Goal: Task Accomplishment & Management: Use online tool/utility

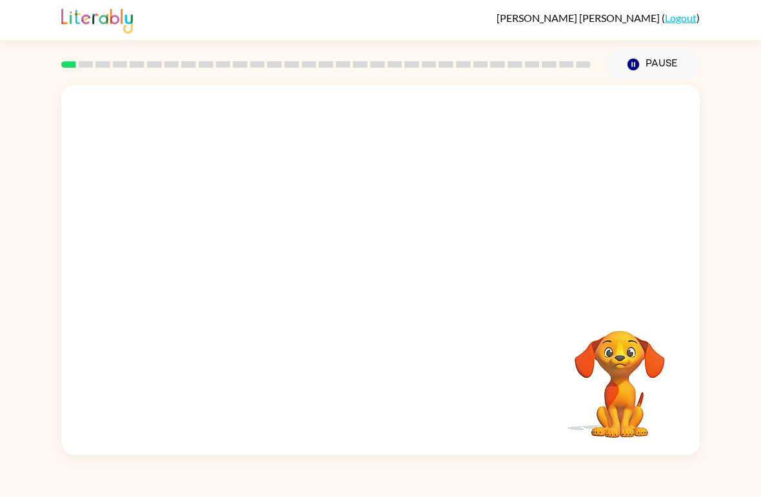
click at [391, 260] on div "Your browser must support playing .mp4 files to use Literably. Please try using…" at bounding box center [380, 270] width 638 height 370
click at [418, 270] on button "button" at bounding box center [380, 276] width 83 height 47
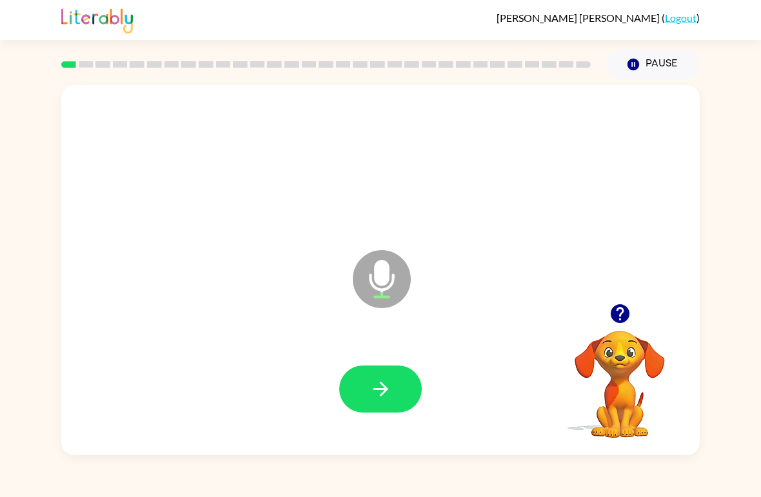
click at [376, 378] on icon "button" at bounding box center [380, 389] width 23 height 23
click at [394, 378] on button "button" at bounding box center [380, 389] width 83 height 47
click at [378, 380] on icon "button" at bounding box center [380, 389] width 23 height 23
click at [369, 383] on icon "button" at bounding box center [380, 389] width 23 height 23
click at [374, 384] on icon "button" at bounding box center [380, 389] width 23 height 23
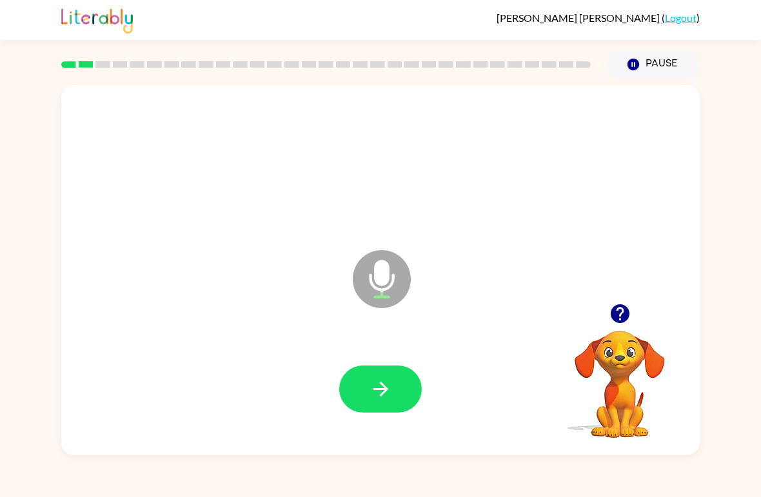
click at [376, 394] on icon "button" at bounding box center [380, 389] width 23 height 23
click at [371, 380] on icon "button" at bounding box center [380, 389] width 23 height 23
click at [383, 388] on icon "button" at bounding box center [380, 389] width 23 height 23
click at [397, 368] on button "button" at bounding box center [380, 389] width 83 height 47
click at [388, 384] on icon "button" at bounding box center [380, 389] width 23 height 23
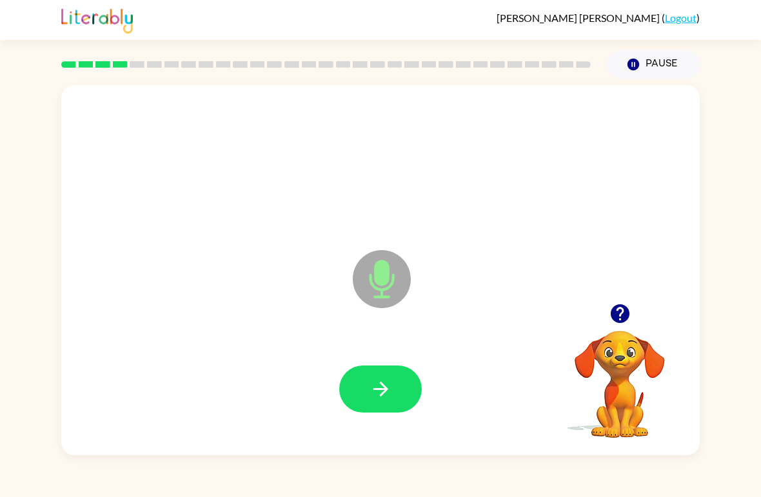
click at [388, 383] on icon "button" at bounding box center [380, 389] width 23 height 23
click at [394, 400] on button "button" at bounding box center [380, 389] width 83 height 47
click at [384, 382] on icon "button" at bounding box center [380, 389] width 23 height 23
click at [385, 383] on icon "button" at bounding box center [380, 389] width 23 height 23
click at [389, 400] on icon "button" at bounding box center [380, 389] width 23 height 23
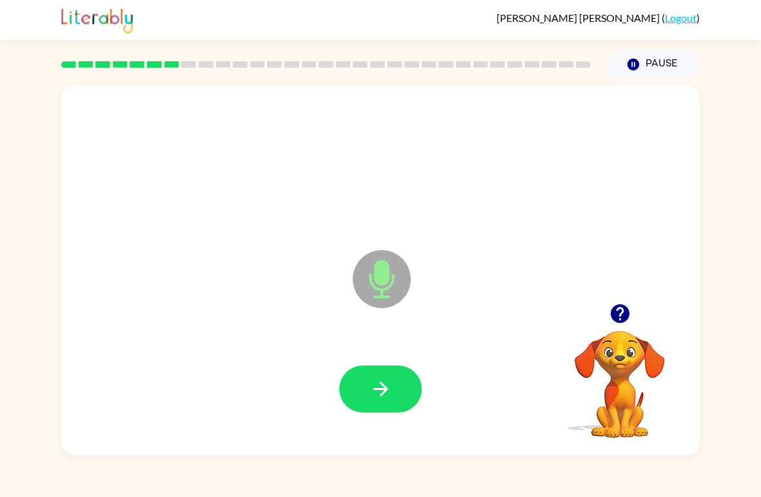
click at [392, 389] on button "button" at bounding box center [380, 389] width 83 height 47
click at [375, 385] on icon "button" at bounding box center [380, 389] width 23 height 23
click at [401, 386] on button "button" at bounding box center [380, 389] width 83 height 47
click at [399, 385] on button "button" at bounding box center [380, 389] width 83 height 47
click at [389, 388] on icon "button" at bounding box center [380, 389] width 23 height 23
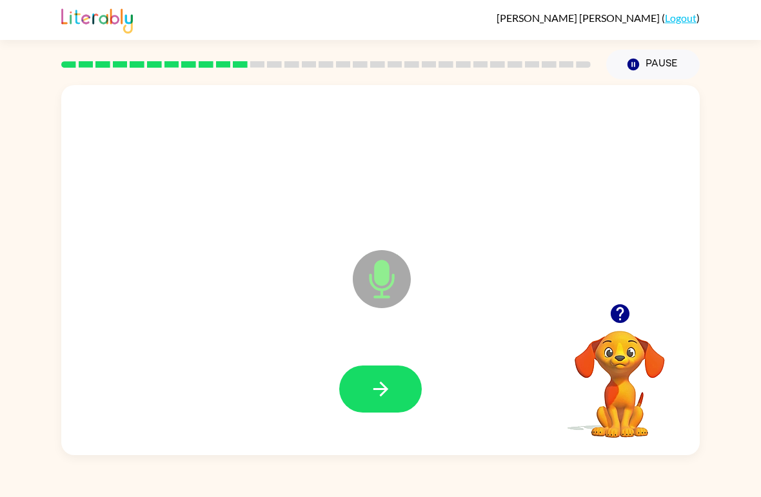
click at [395, 366] on button "button" at bounding box center [380, 389] width 83 height 47
click at [391, 382] on icon "button" at bounding box center [380, 389] width 23 height 23
click at [387, 383] on icon "button" at bounding box center [380, 389] width 23 height 23
click at [377, 390] on icon "button" at bounding box center [380, 389] width 15 height 15
click at [398, 373] on button "button" at bounding box center [380, 389] width 83 height 47
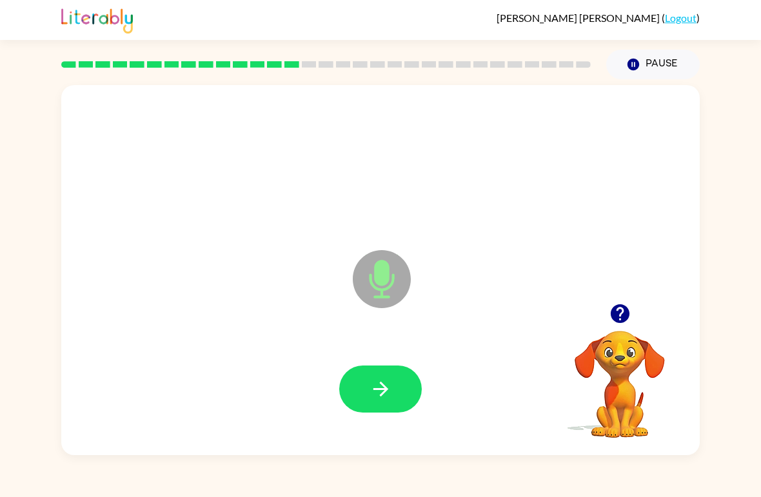
click at [384, 388] on icon "button" at bounding box center [380, 389] width 23 height 23
click at [373, 382] on icon "button" at bounding box center [380, 389] width 23 height 23
click at [406, 385] on button "button" at bounding box center [380, 389] width 83 height 47
click at [386, 371] on button "button" at bounding box center [380, 389] width 83 height 47
click at [384, 390] on icon "button" at bounding box center [380, 389] width 15 height 15
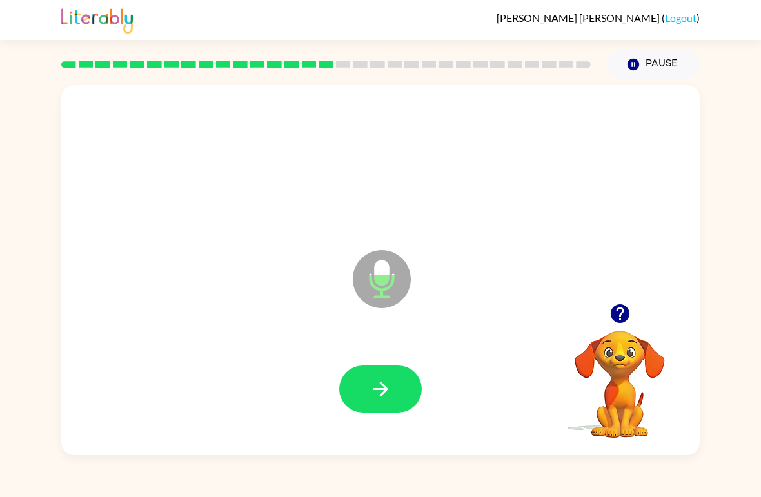
click at [404, 392] on button "button" at bounding box center [380, 389] width 83 height 47
click at [386, 393] on icon "button" at bounding box center [380, 389] width 23 height 23
click at [384, 382] on icon "button" at bounding box center [380, 389] width 23 height 23
click at [380, 377] on button "button" at bounding box center [380, 389] width 83 height 47
click at [390, 377] on button "button" at bounding box center [380, 389] width 83 height 47
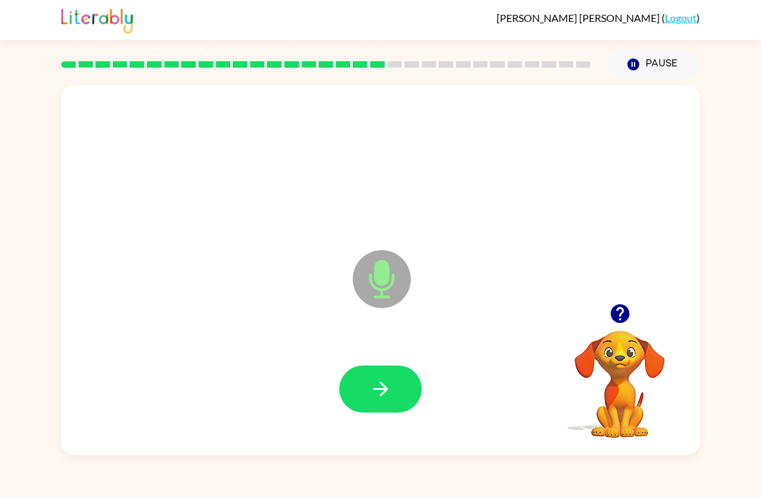
click at [378, 399] on icon "button" at bounding box center [380, 389] width 23 height 23
click at [391, 394] on icon "button" at bounding box center [380, 389] width 23 height 23
click at [384, 386] on icon "button" at bounding box center [380, 389] width 15 height 15
click at [395, 389] on button "button" at bounding box center [380, 389] width 83 height 47
click at [377, 392] on icon "button" at bounding box center [380, 389] width 23 height 23
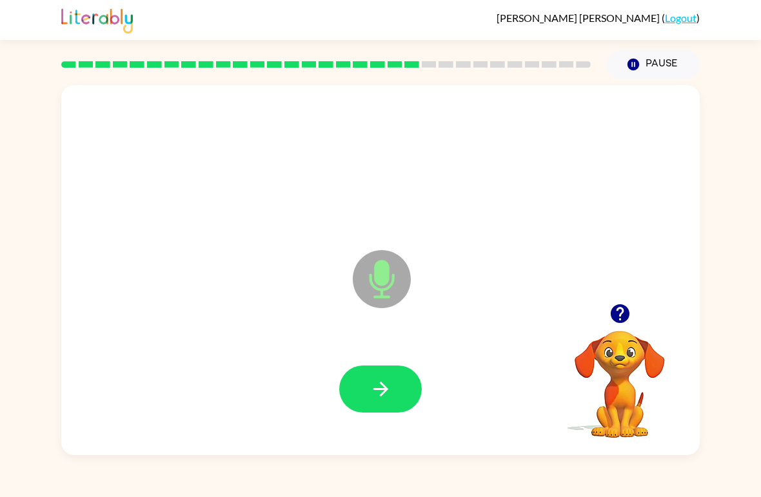
click at [393, 394] on button "button" at bounding box center [380, 389] width 83 height 47
click at [380, 384] on icon "button" at bounding box center [380, 389] width 15 height 15
click at [391, 389] on icon "button" at bounding box center [380, 389] width 23 height 23
click at [388, 399] on icon "button" at bounding box center [380, 389] width 23 height 23
click at [373, 392] on icon "button" at bounding box center [380, 389] width 23 height 23
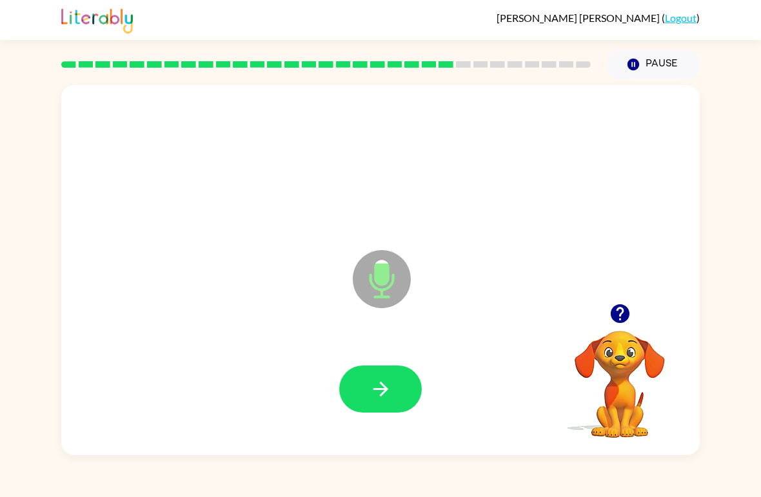
click at [376, 394] on icon "button" at bounding box center [380, 389] width 23 height 23
click at [382, 384] on icon "button" at bounding box center [380, 389] width 15 height 15
click at [373, 392] on icon "button" at bounding box center [380, 389] width 23 height 23
click at [380, 386] on icon "button" at bounding box center [380, 389] width 23 height 23
click at [370, 393] on icon "button" at bounding box center [380, 389] width 23 height 23
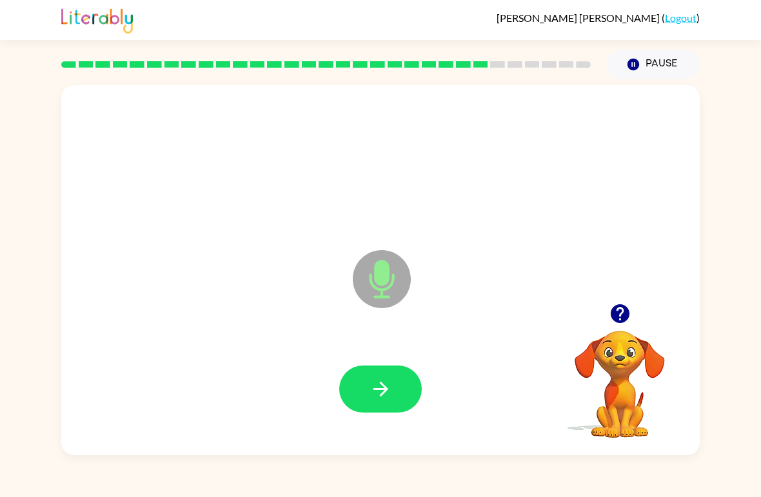
click at [384, 378] on button "button" at bounding box center [380, 389] width 83 height 47
click at [379, 382] on icon "button" at bounding box center [380, 389] width 23 height 23
click at [374, 397] on icon "button" at bounding box center [380, 389] width 23 height 23
click at [380, 392] on icon "button" at bounding box center [380, 389] width 23 height 23
click at [384, 384] on icon "button" at bounding box center [380, 389] width 23 height 23
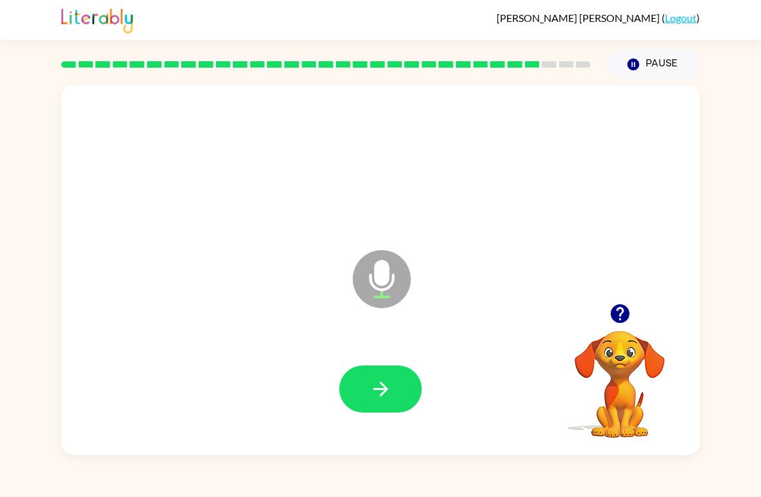
click at [380, 379] on icon "button" at bounding box center [380, 389] width 23 height 23
click at [374, 368] on button "button" at bounding box center [380, 389] width 83 height 47
click at [399, 378] on button "button" at bounding box center [380, 389] width 83 height 47
click at [391, 382] on icon "button" at bounding box center [380, 389] width 23 height 23
click at [378, 390] on icon "button" at bounding box center [380, 389] width 15 height 15
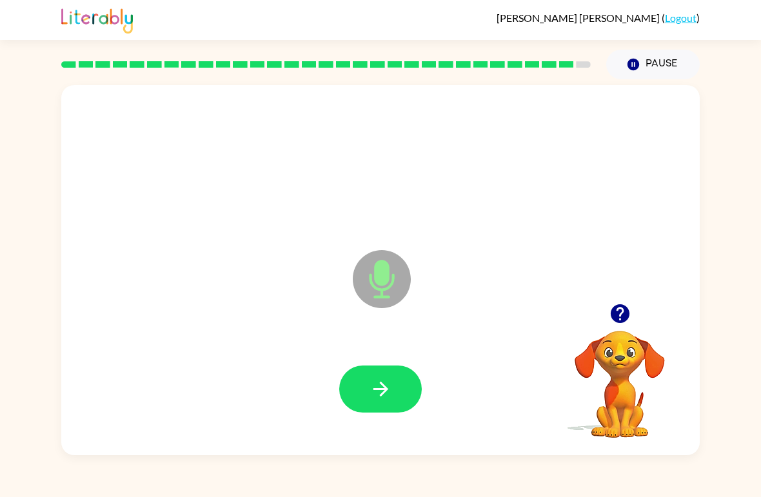
click at [389, 381] on icon "button" at bounding box center [380, 389] width 23 height 23
